Goal: Task Accomplishment & Management: Manage account settings

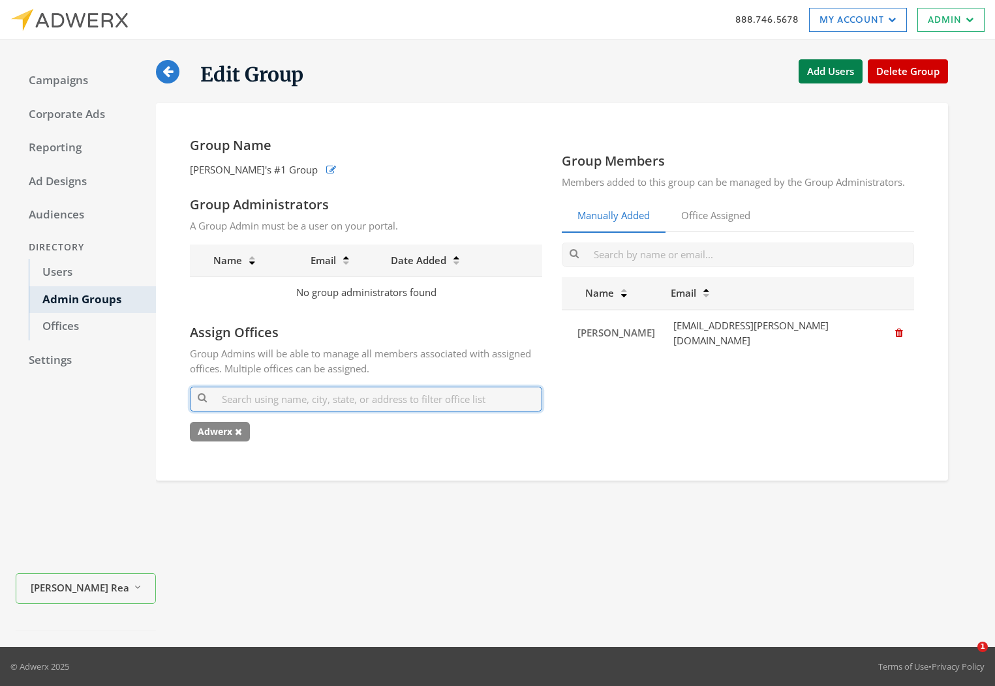
click at [392, 401] on input "text" at bounding box center [366, 399] width 352 height 24
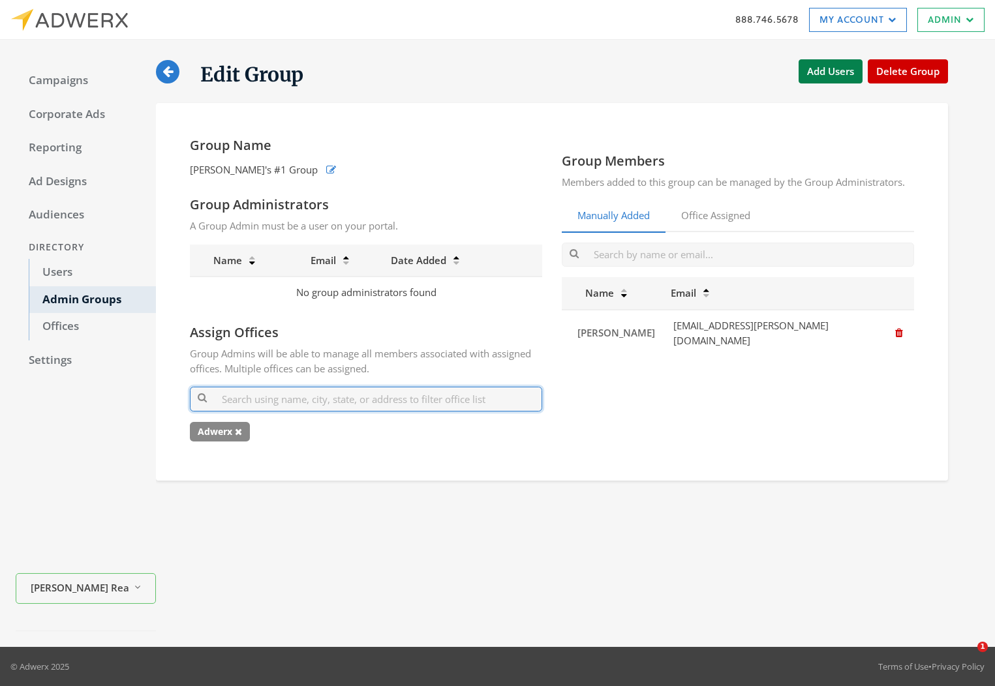
click at [390, 405] on input "text" at bounding box center [366, 399] width 352 height 24
type input "a"
click at [270, 402] on input "text" at bounding box center [366, 399] width 352 height 24
click at [238, 433] on icon at bounding box center [238, 431] width 7 height 9
click at [258, 396] on input "text" at bounding box center [366, 399] width 352 height 24
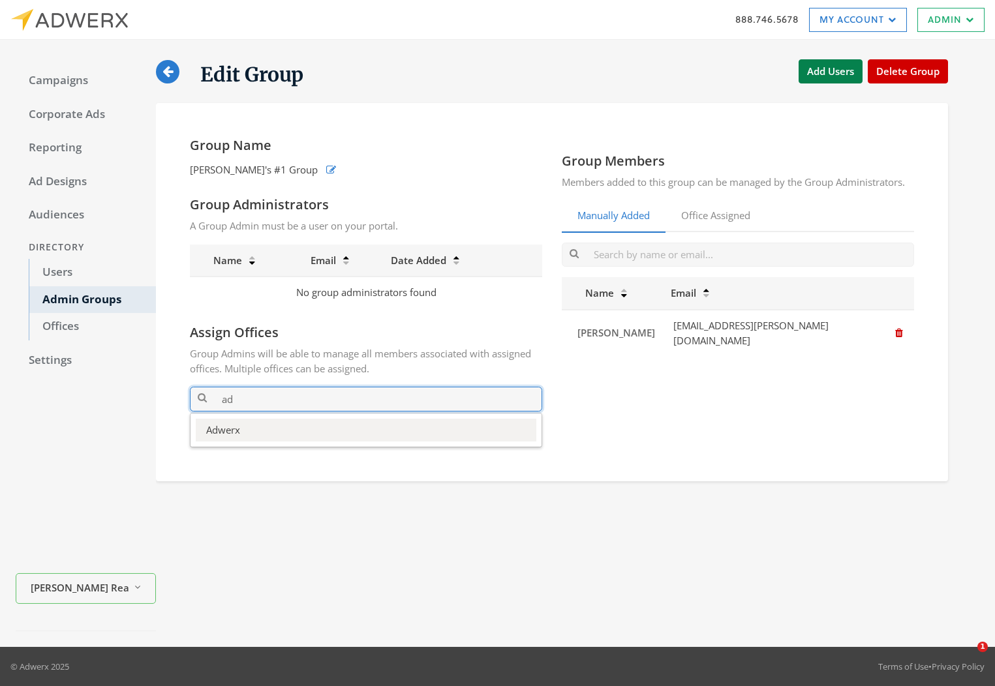
type input "ad"
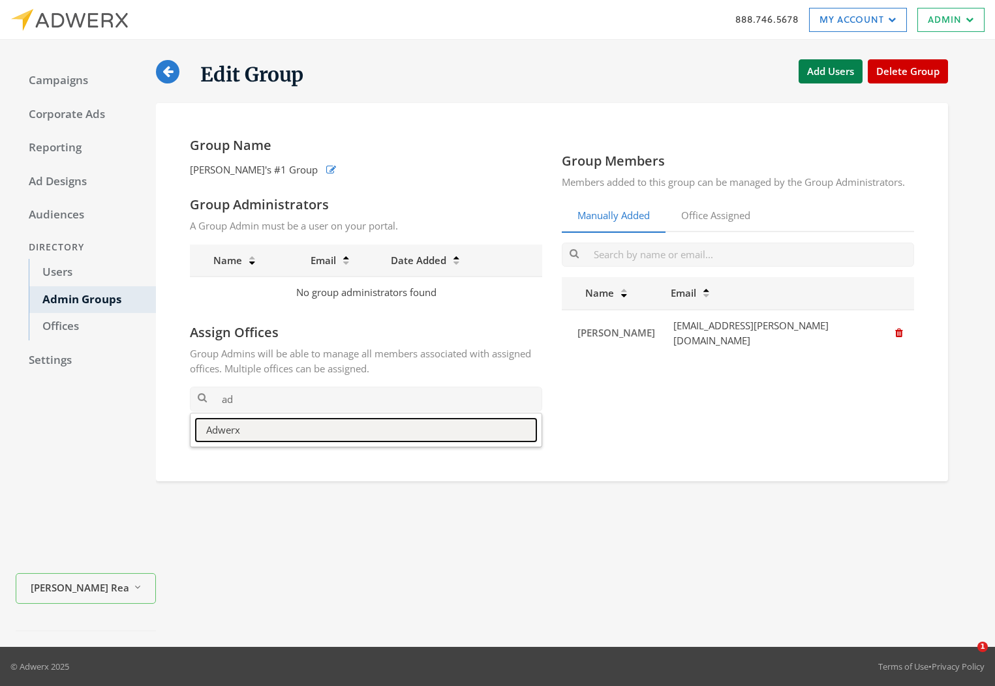
click at [265, 421] on button "Adwerx" at bounding box center [366, 430] width 341 height 23
